Goal: Information Seeking & Learning: Learn about a topic

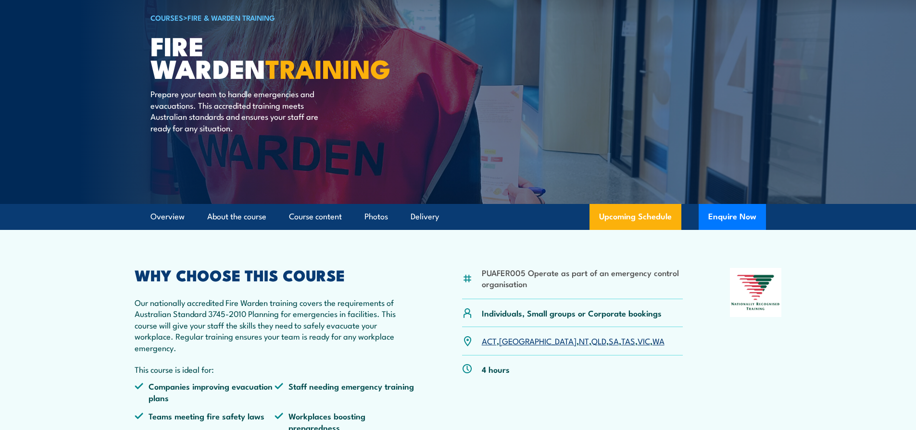
scroll to position [77, 0]
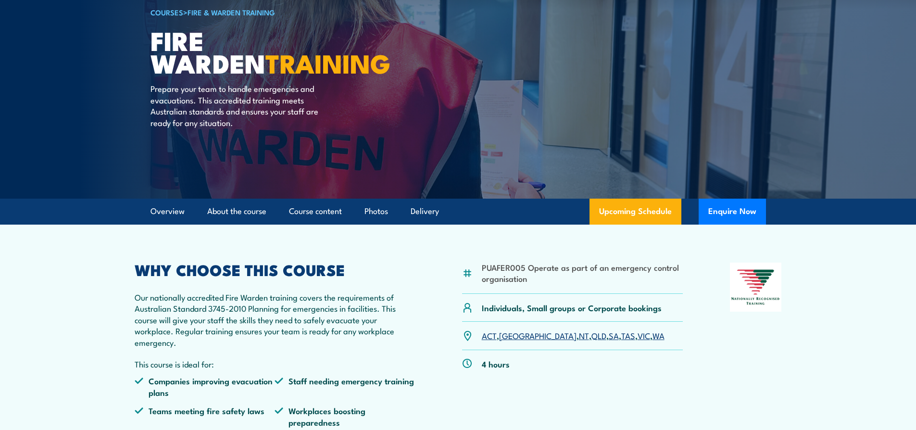
click at [621, 338] on link "TAS" at bounding box center [628, 335] width 14 height 12
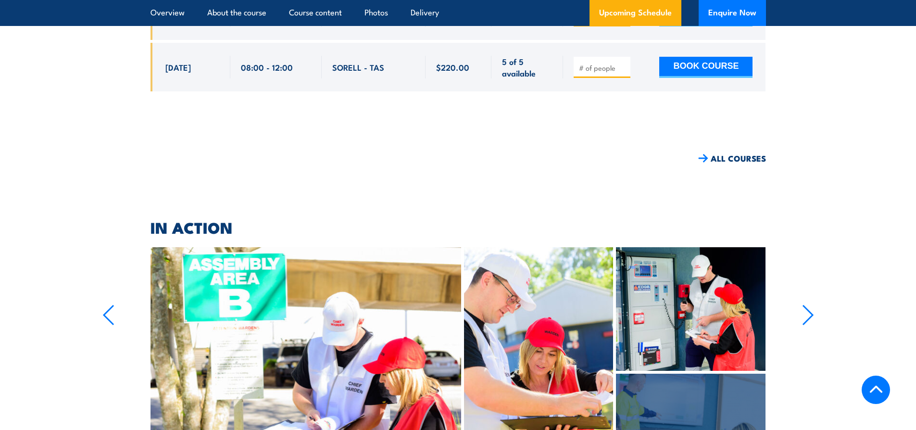
scroll to position [1972, 0]
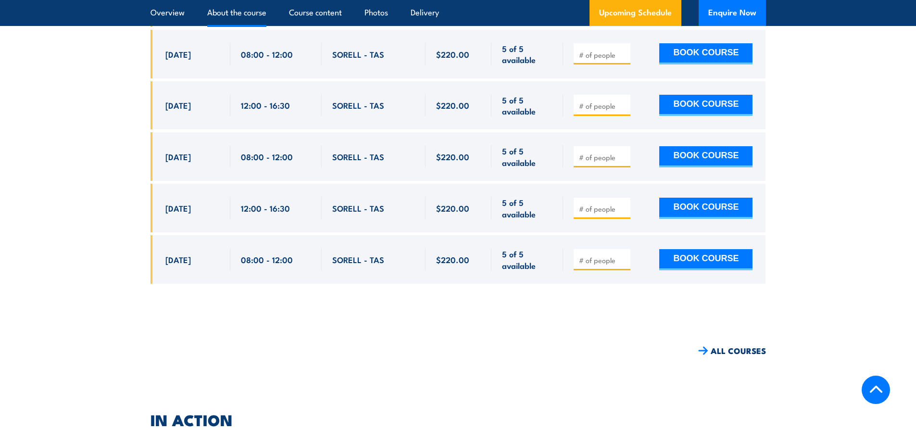
click at [229, 17] on link "About the course" at bounding box center [236, 12] width 59 height 25
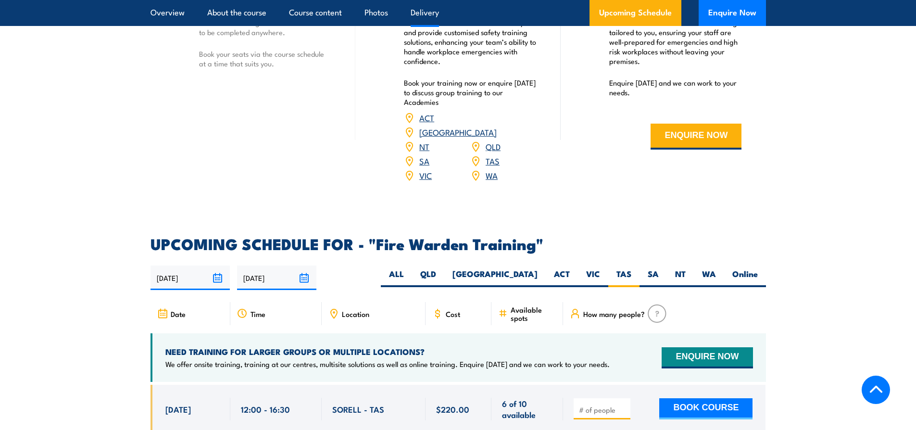
scroll to position [1617, 0]
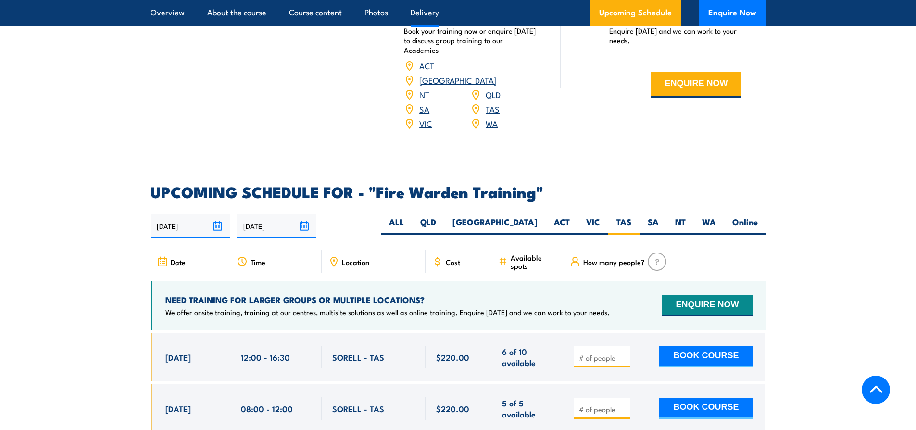
click at [188, 9] on ul "Overview About the course Course content Photos Delivery" at bounding box center [294, 13] width 288 height 26
click at [173, 12] on link "Overview" at bounding box center [167, 12] width 34 height 25
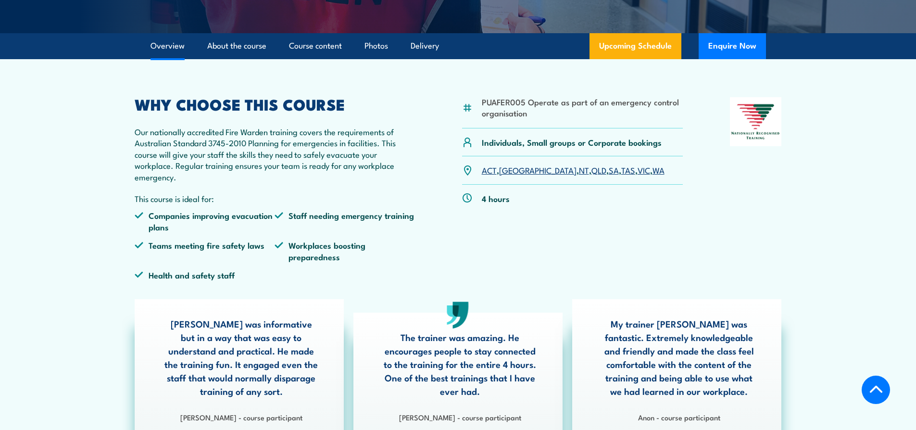
scroll to position [242, 0]
